Goal: Book appointment/travel/reservation

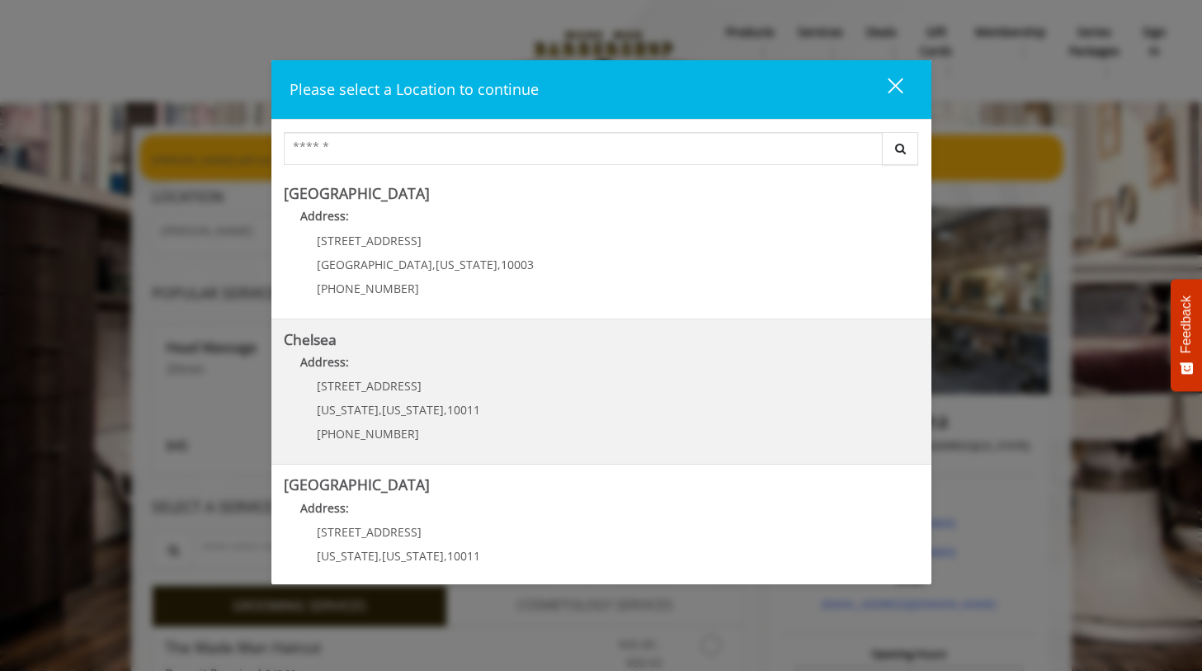
click at [522, 416] on link "Chelsea Address: [STREET_ADDRESS][US_STATE][US_STATE] (917) 639-3902" at bounding box center [601, 392] width 635 height 120
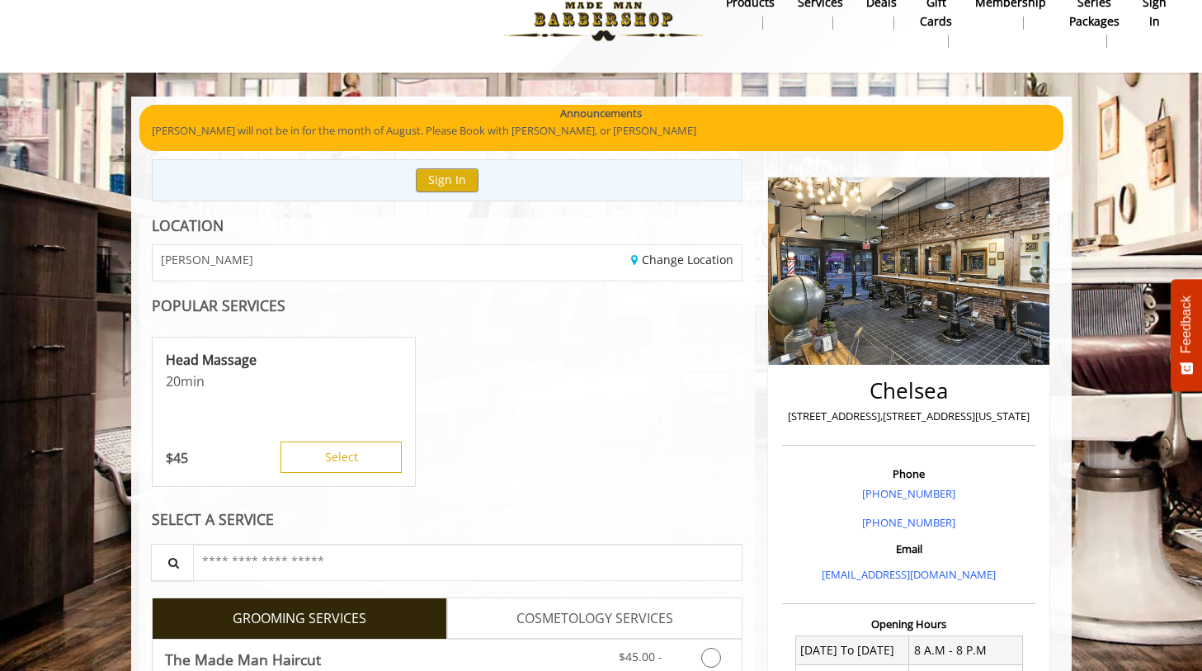
scroll to position [17, 0]
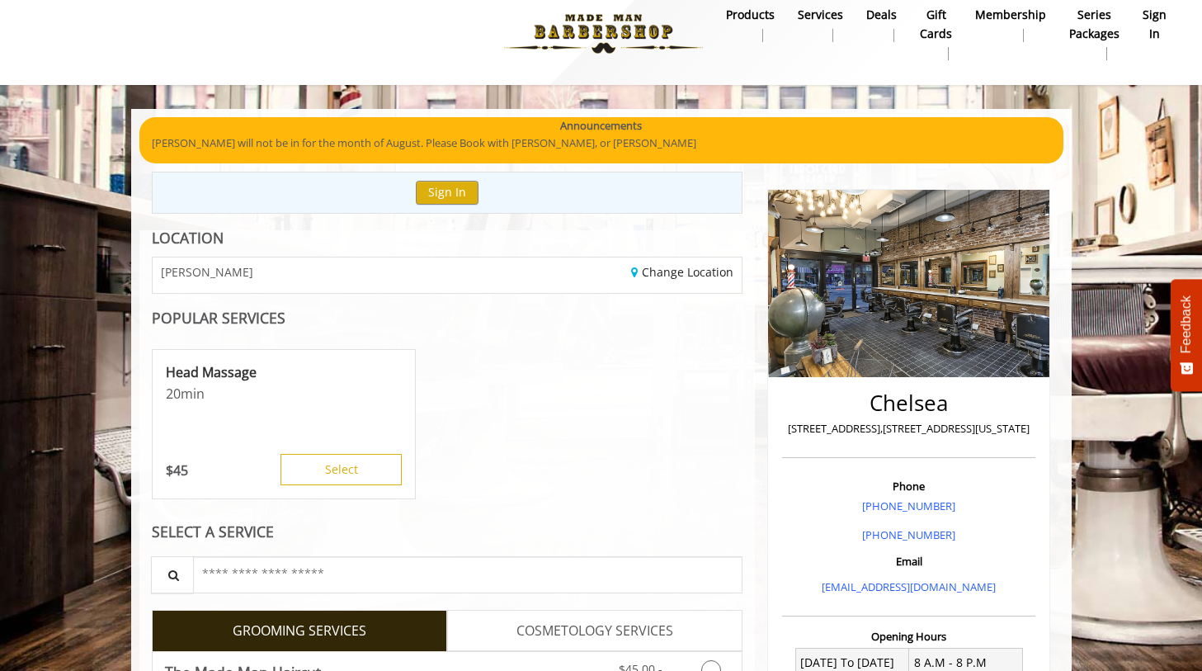
click at [1152, 22] on b "sign in" at bounding box center [1155, 24] width 24 height 37
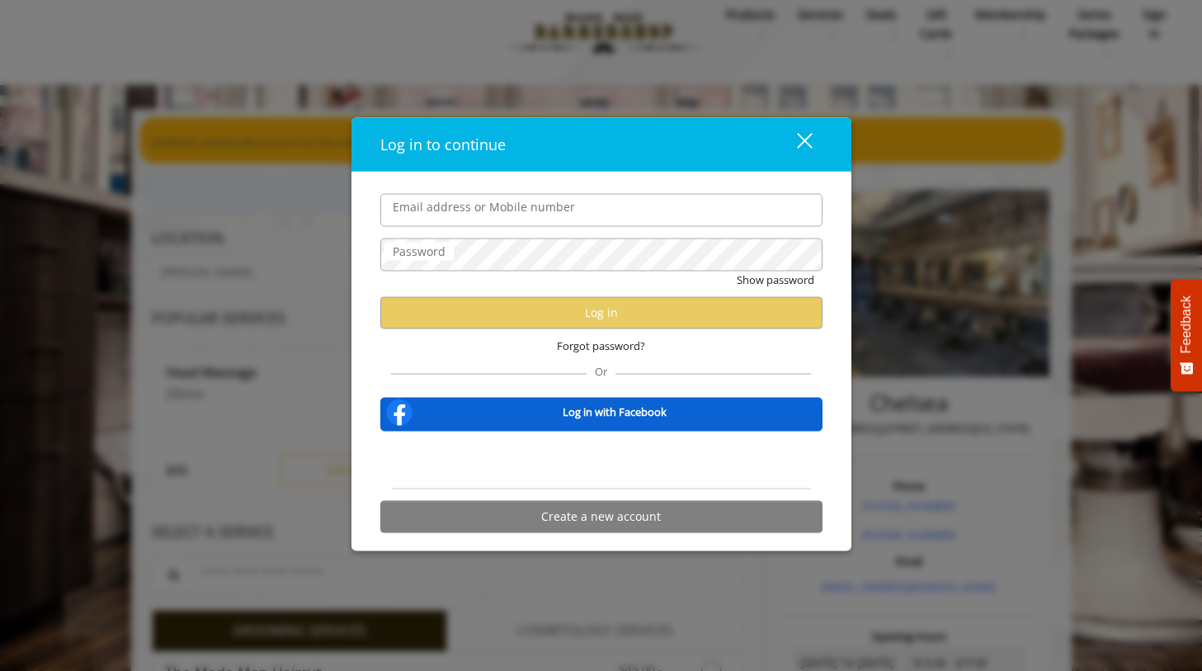
click at [491, 210] on input "Email address or Mobile number" at bounding box center [601, 210] width 442 height 33
type input "**********"
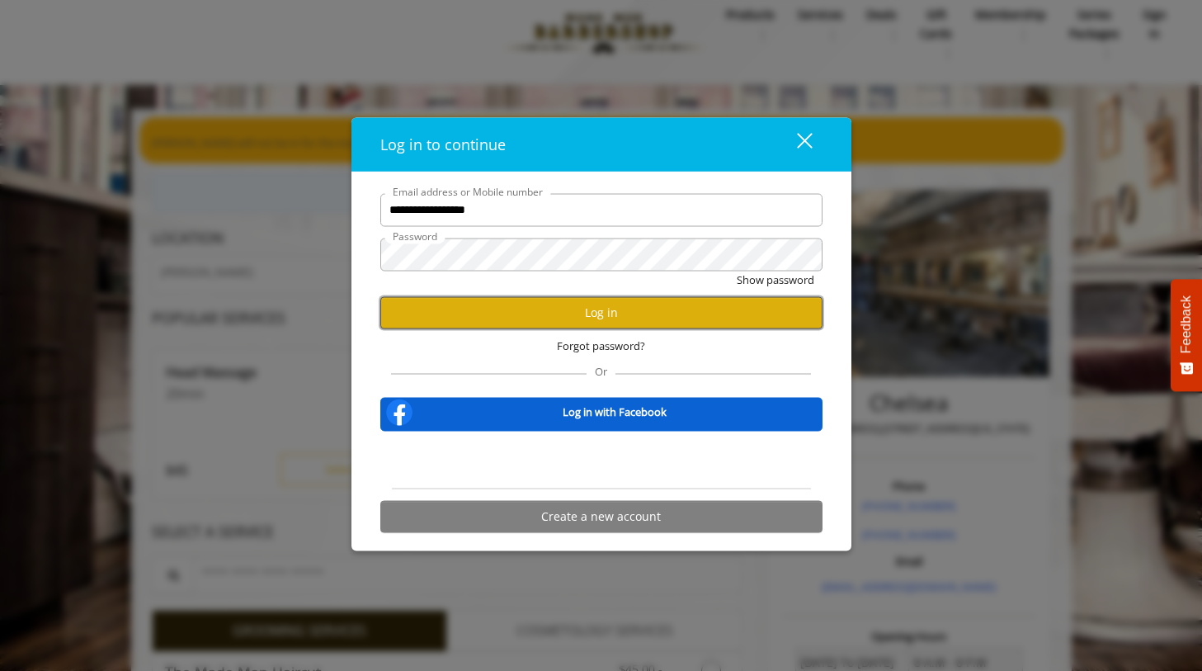
click at [506, 322] on button "Log in" at bounding box center [601, 312] width 442 height 32
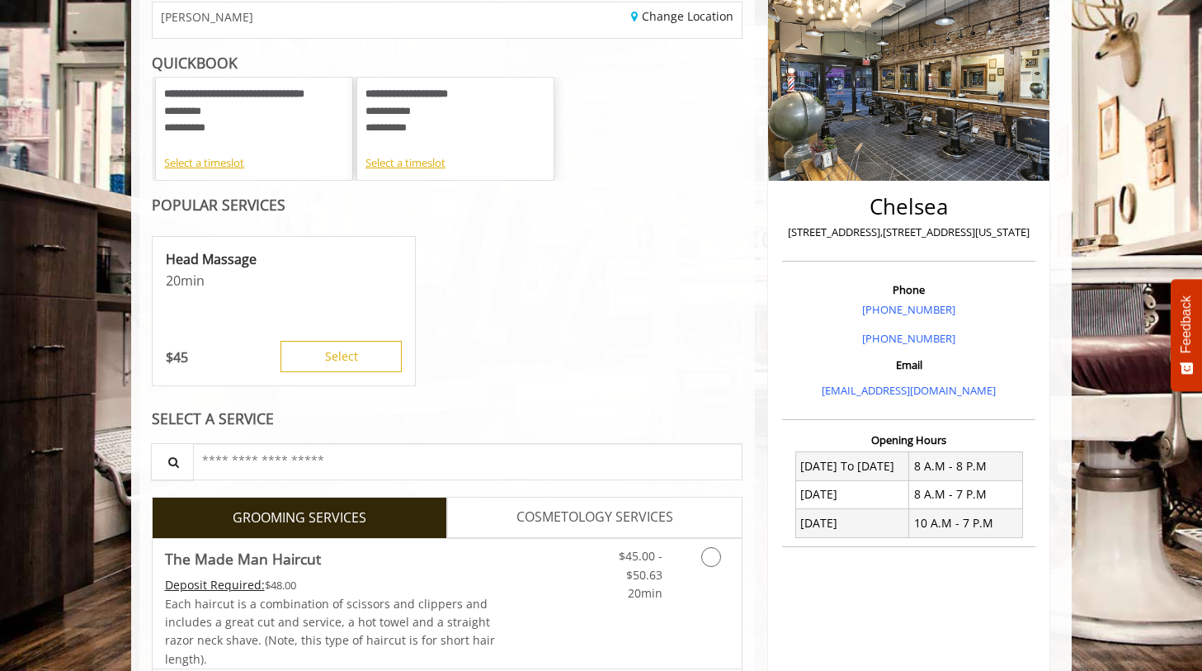
scroll to position [174, 0]
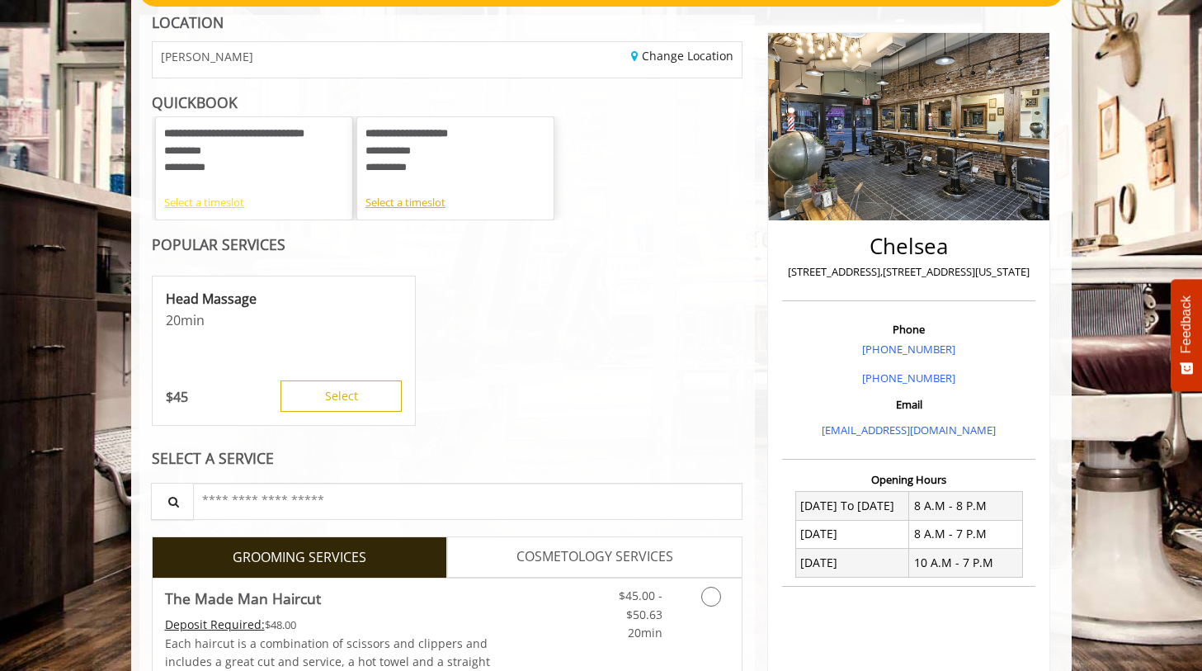
click at [181, 205] on div "Select a timeslot" at bounding box center [254, 202] width 180 height 17
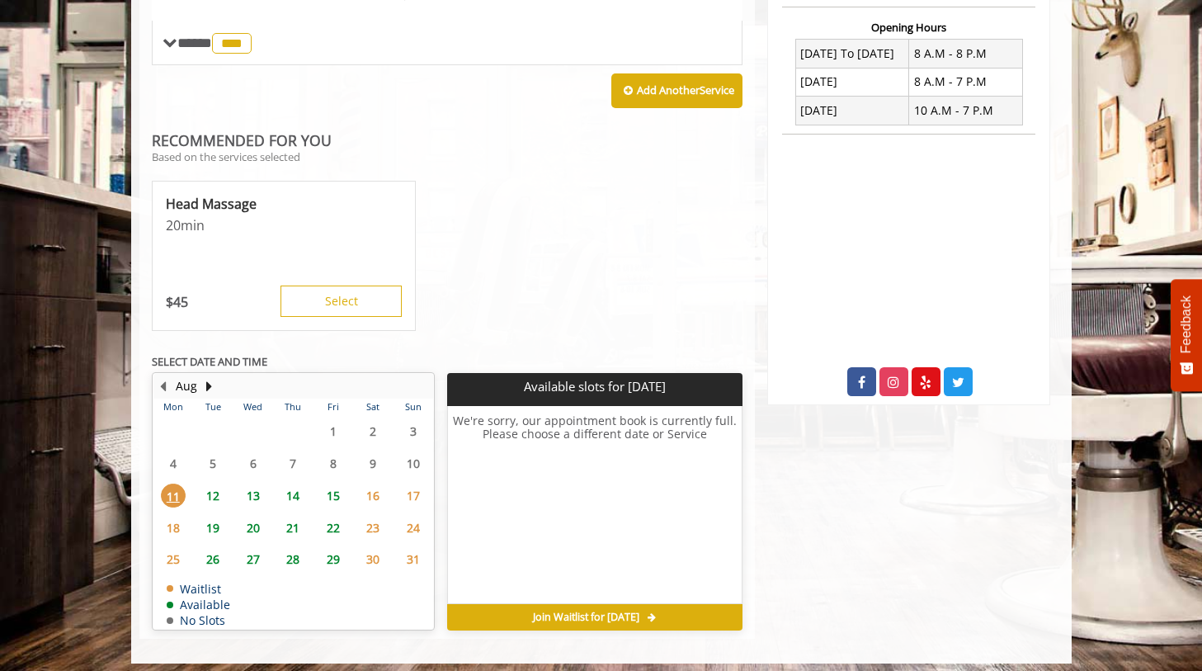
scroll to position [634, 0]
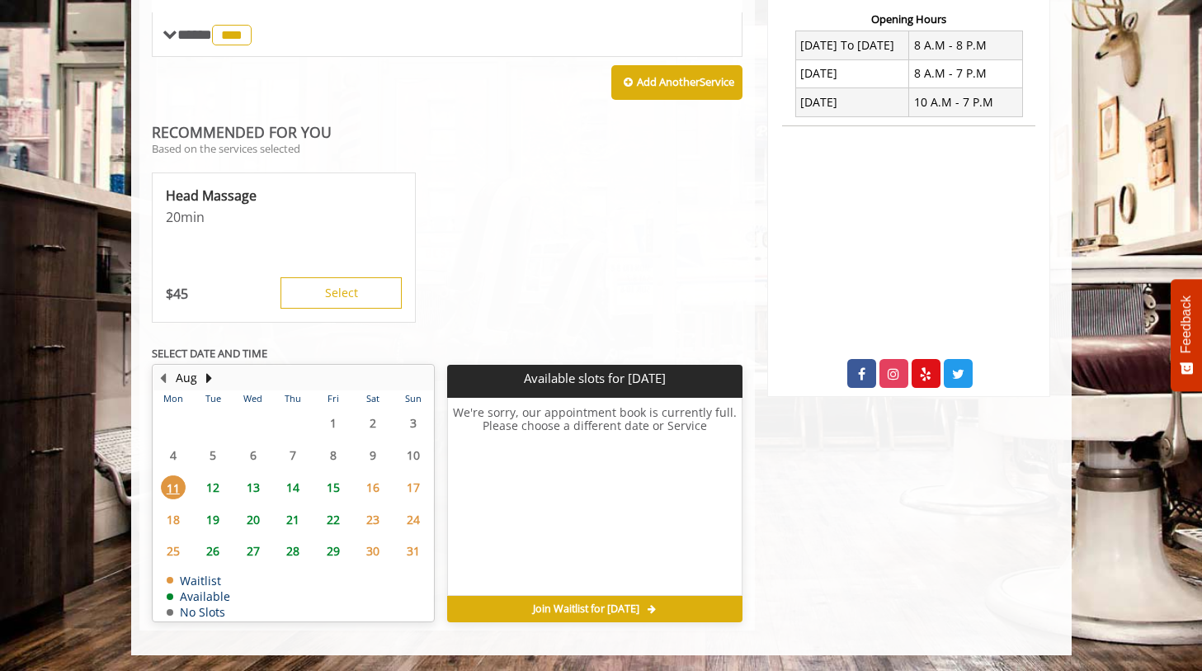
click at [255, 486] on span "13" at bounding box center [253, 487] width 25 height 24
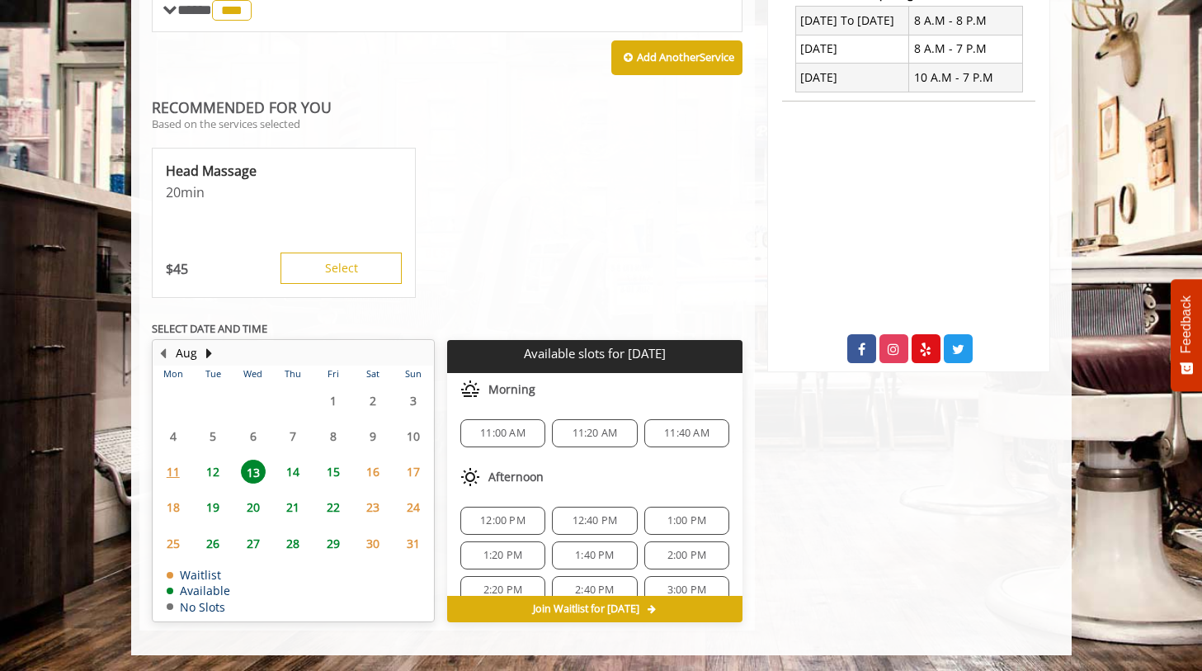
click at [678, 583] on span "3:00 PM" at bounding box center [686, 589] width 39 height 13
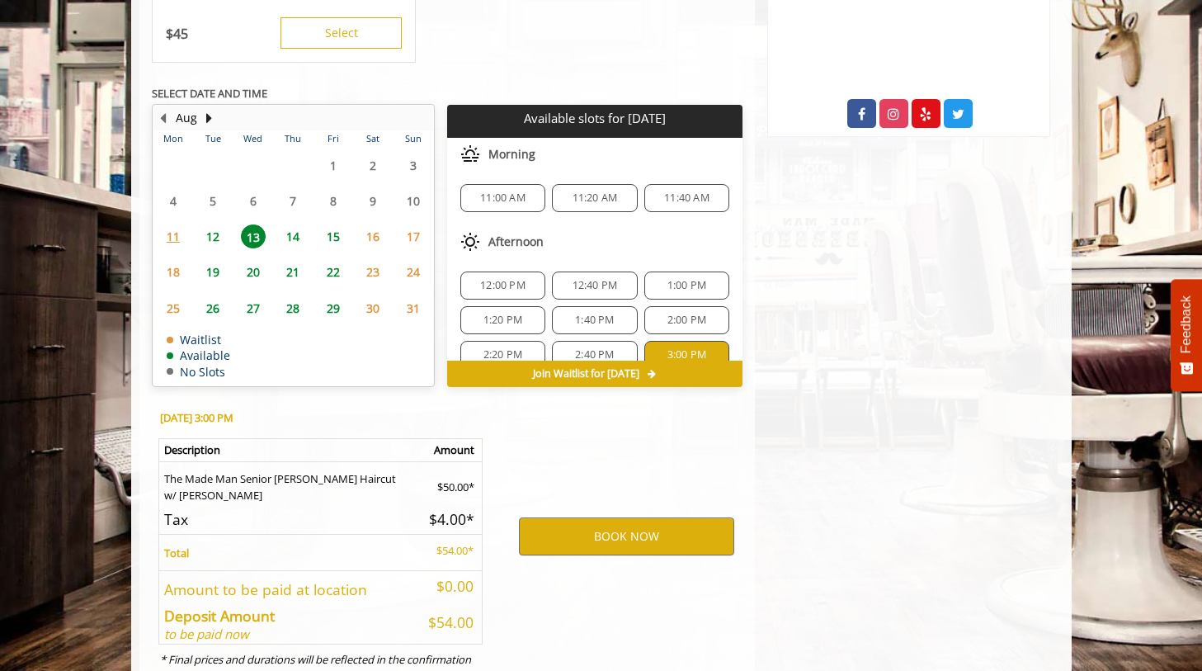
scroll to position [958, 0]
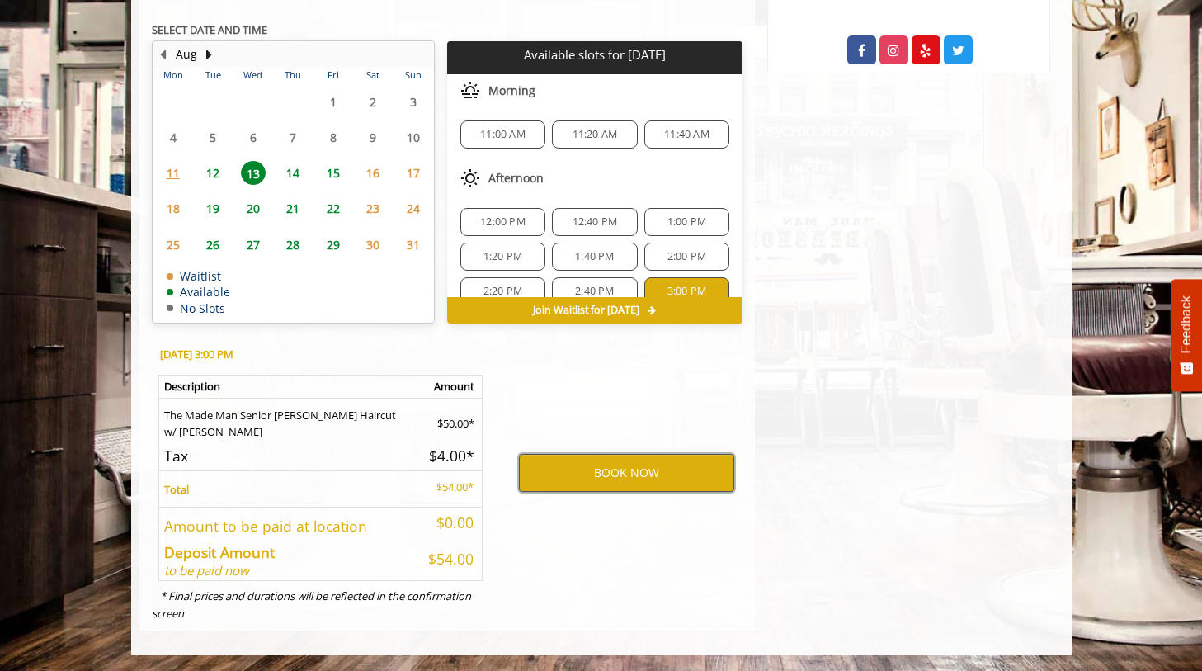
click at [615, 467] on button "BOOK NOW" at bounding box center [626, 473] width 215 height 38
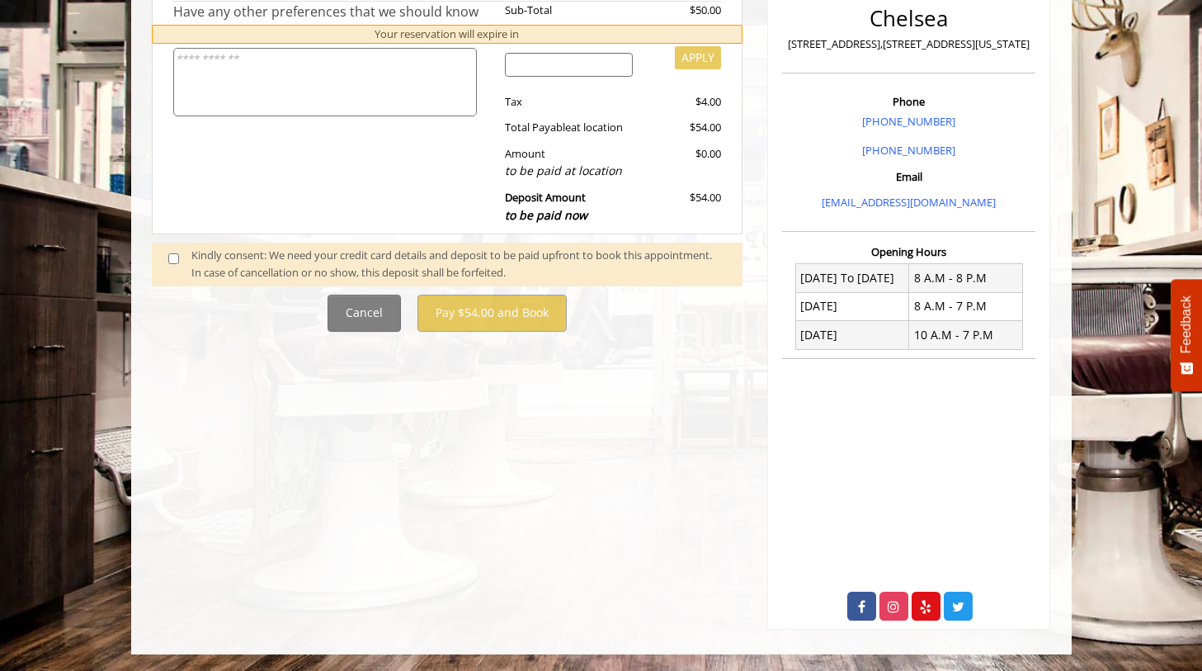
scroll to position [0, 0]
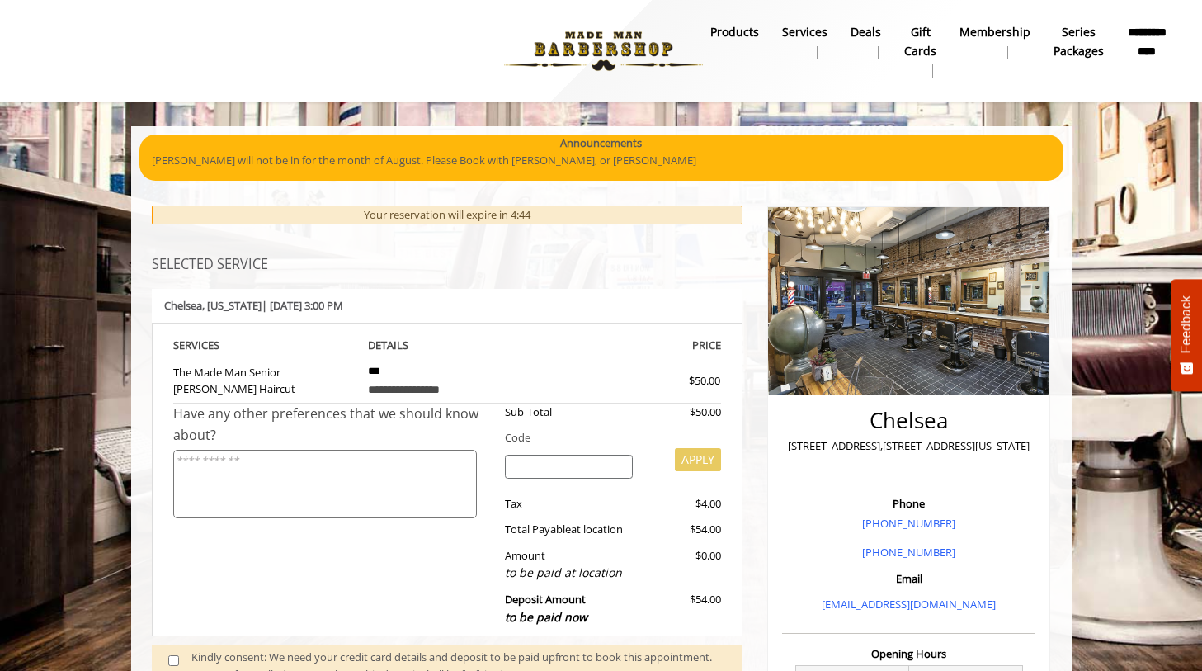
click at [1200, 271] on body "**********" at bounding box center [601, 590] width 1202 height 929
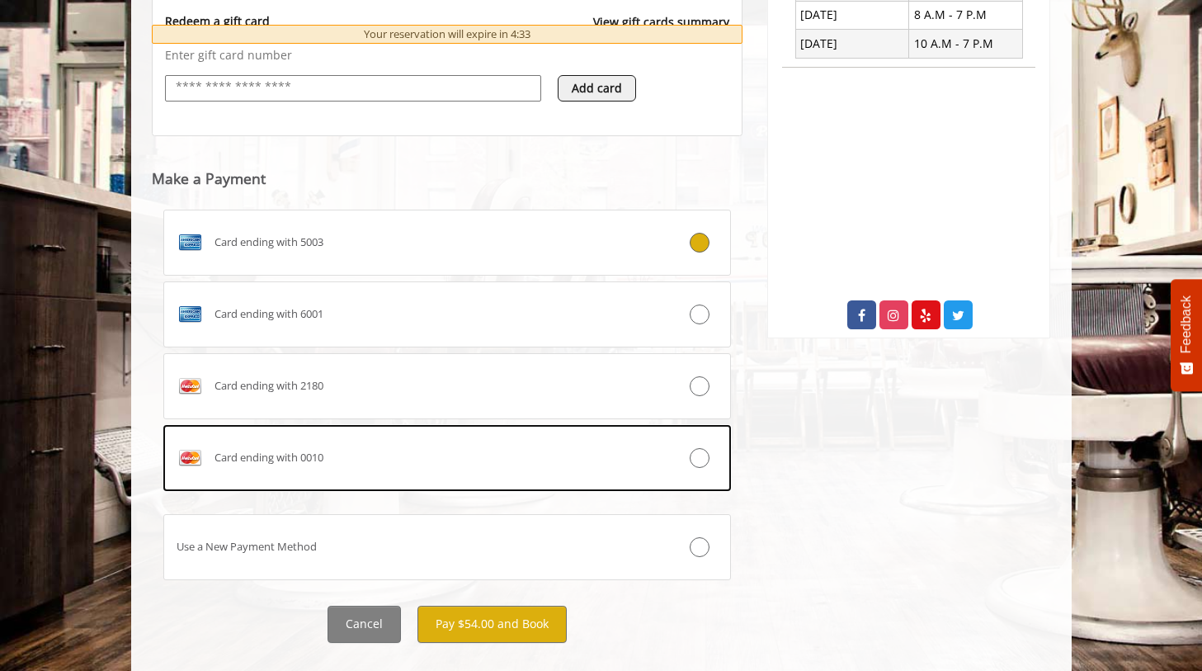
scroll to position [698, 0]
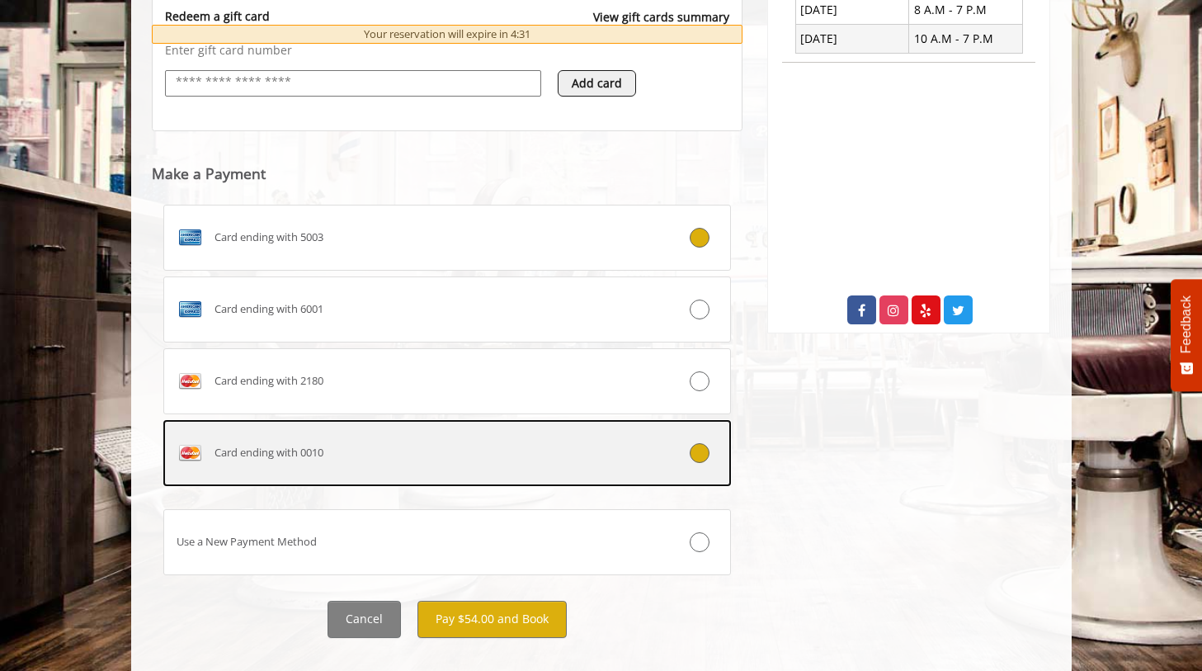
click at [700, 451] on icon at bounding box center [700, 453] width 20 height 20
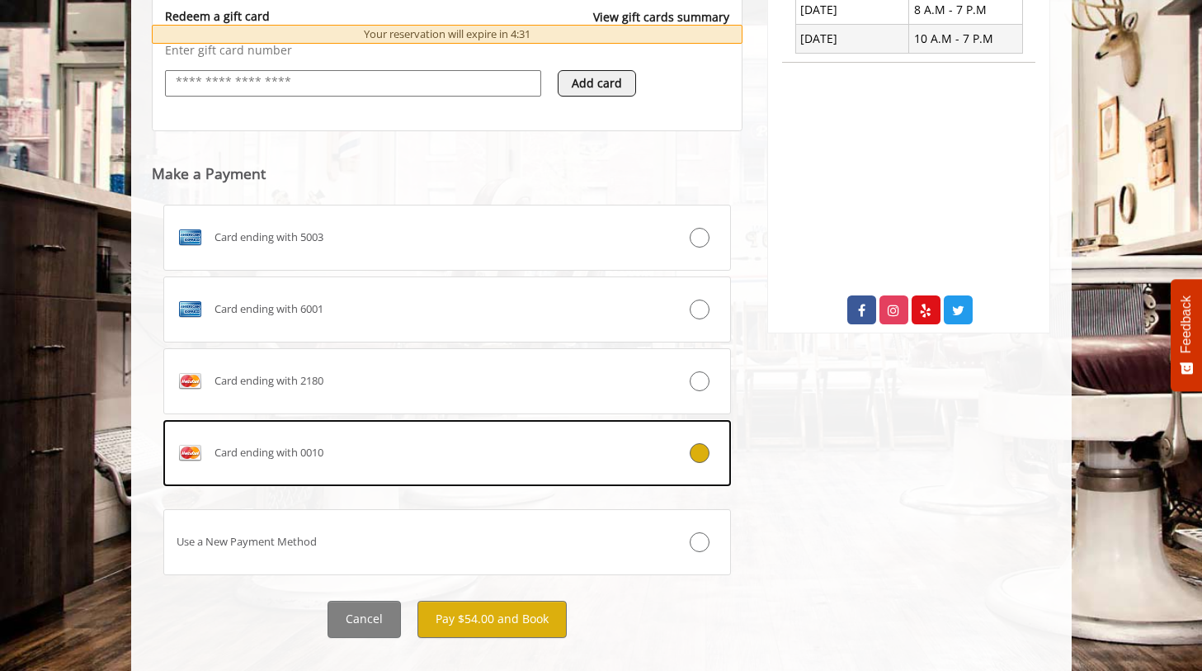
scroll to position [722, 0]
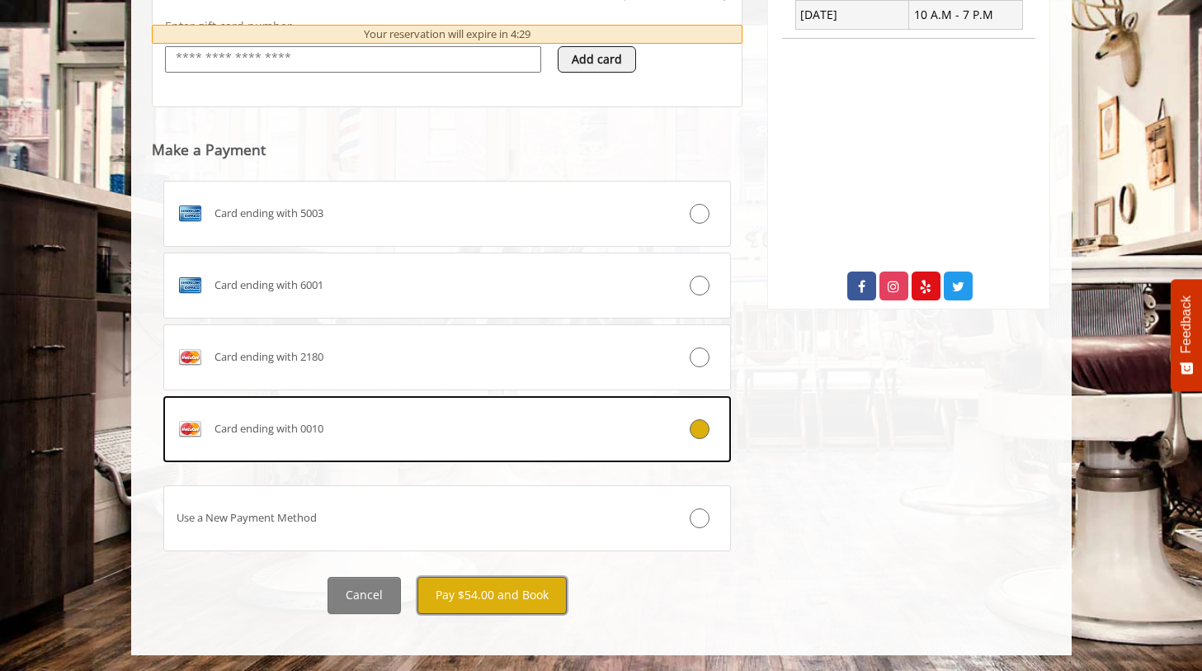
click at [499, 591] on button "Pay $54.00 and Book" at bounding box center [491, 595] width 149 height 37
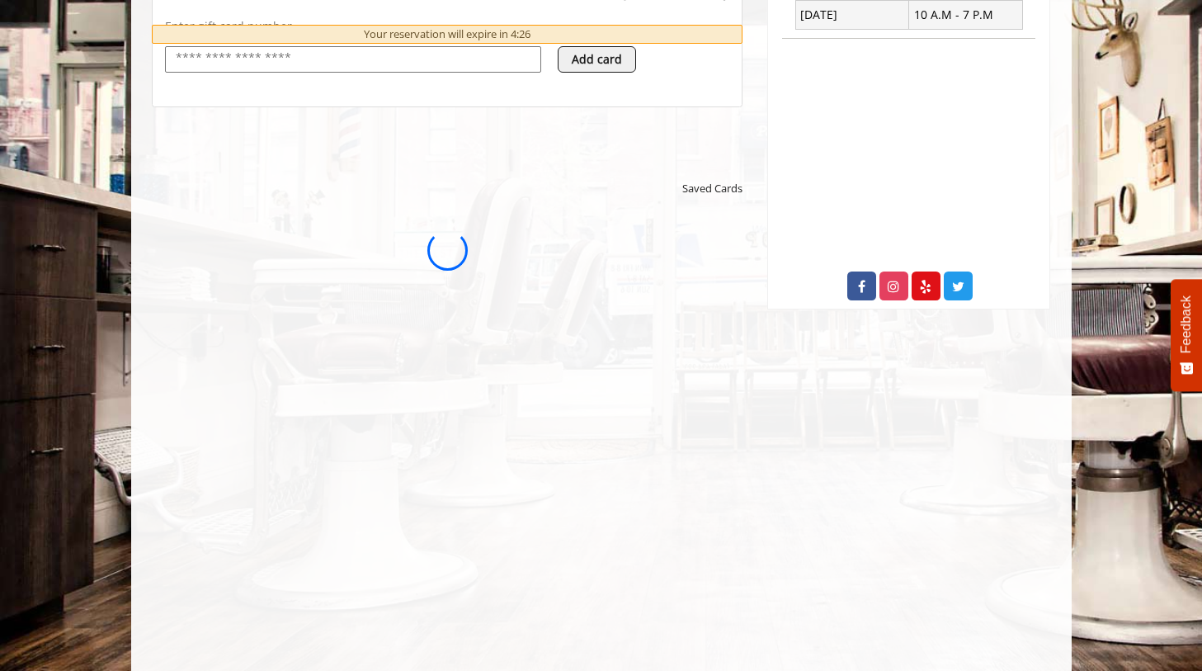
scroll to position [0, 0]
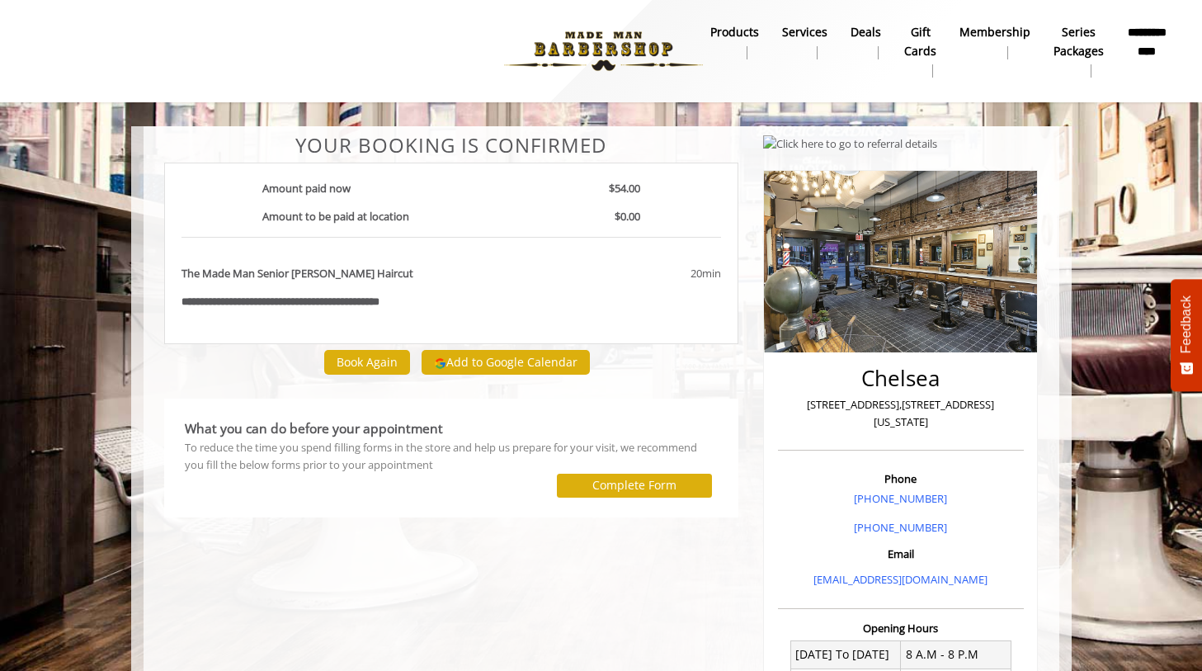
click at [328, 105] on div "**********" at bounding box center [601, 514] width 1202 height 1029
click at [819, 38] on b "Services" at bounding box center [804, 32] width 45 height 18
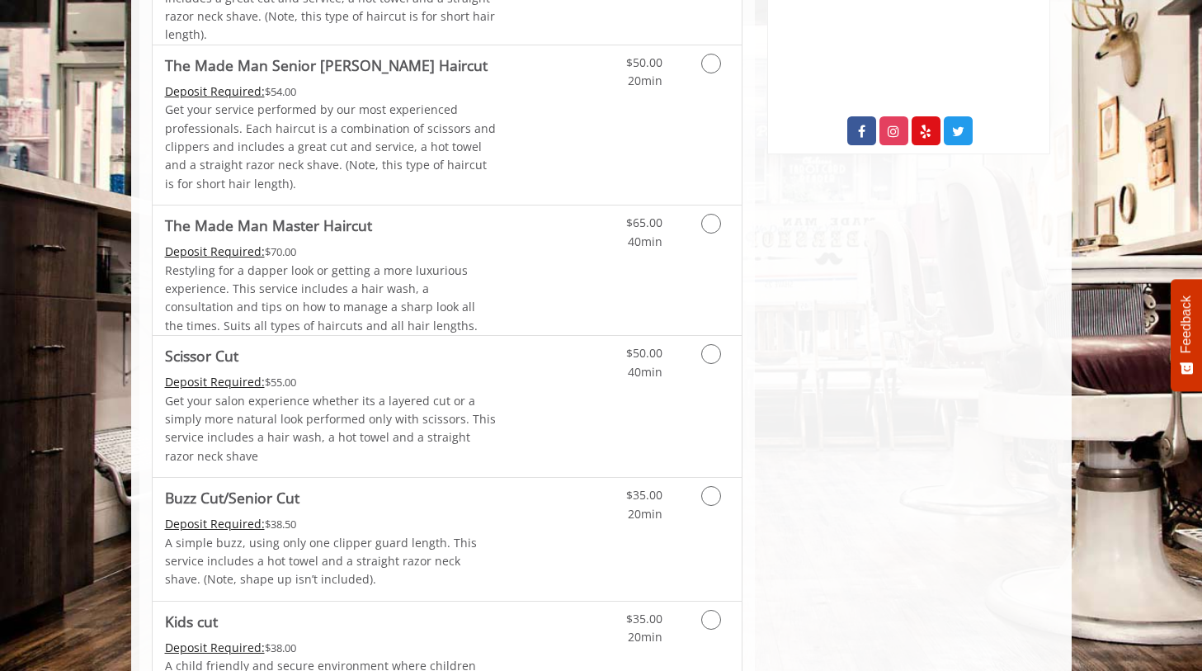
scroll to position [936, 0]
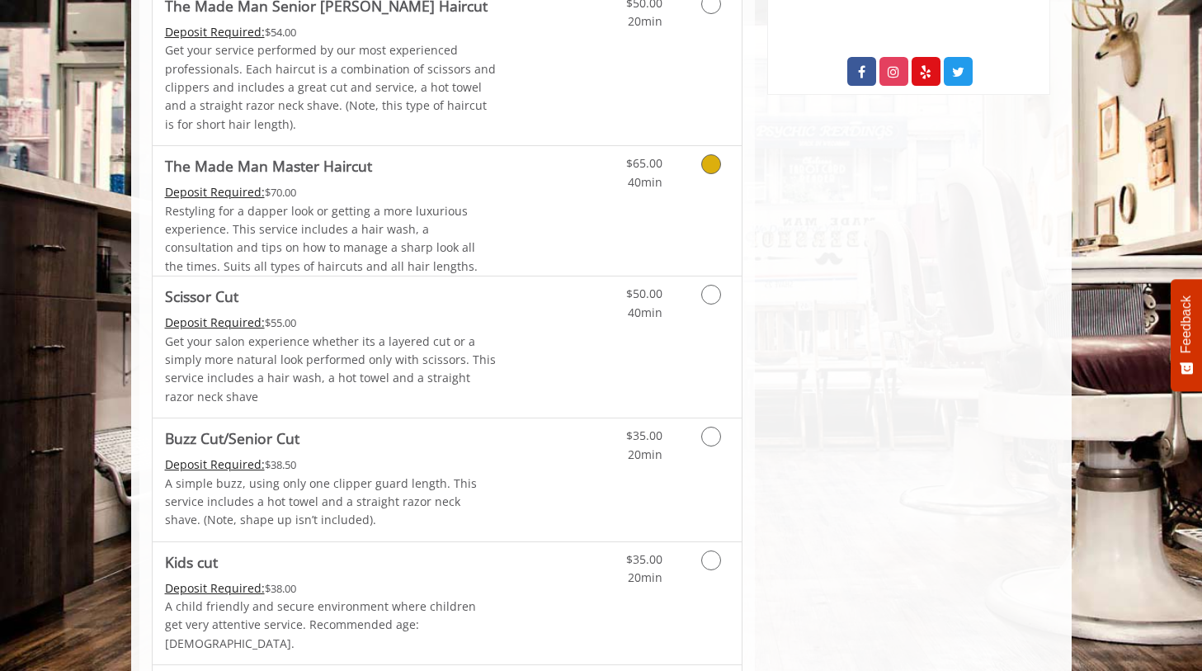
click at [719, 163] on icon "Grooming services" at bounding box center [711, 164] width 20 height 20
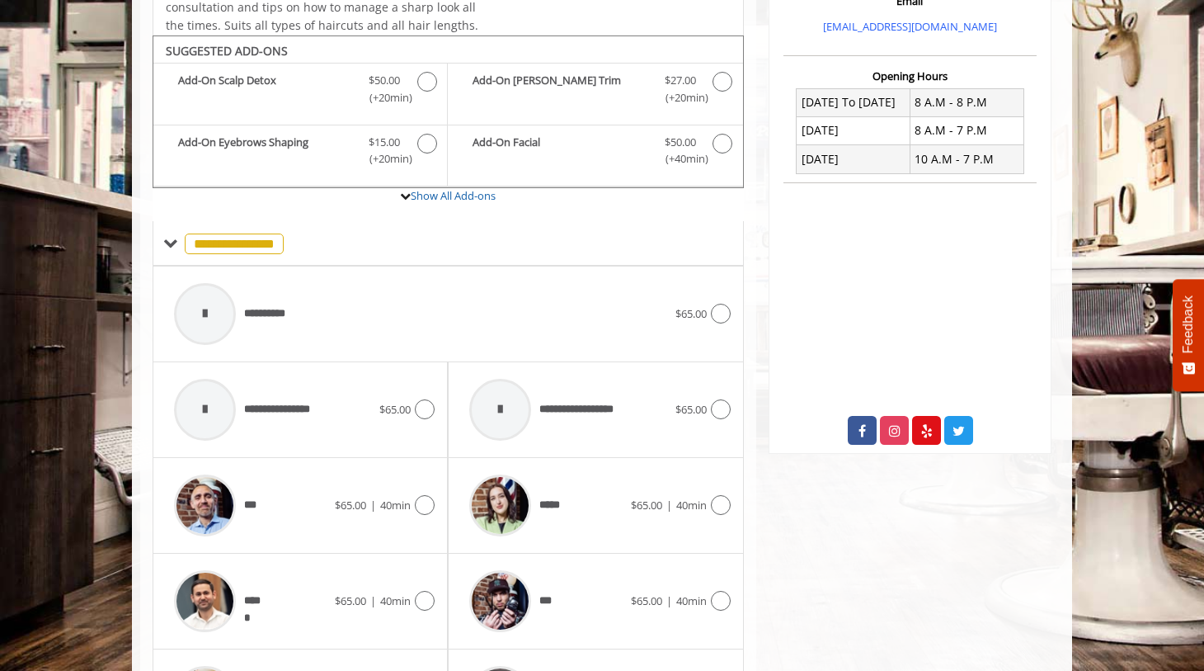
scroll to position [613, 0]
